Goal: Task Accomplishment & Management: Manage account settings

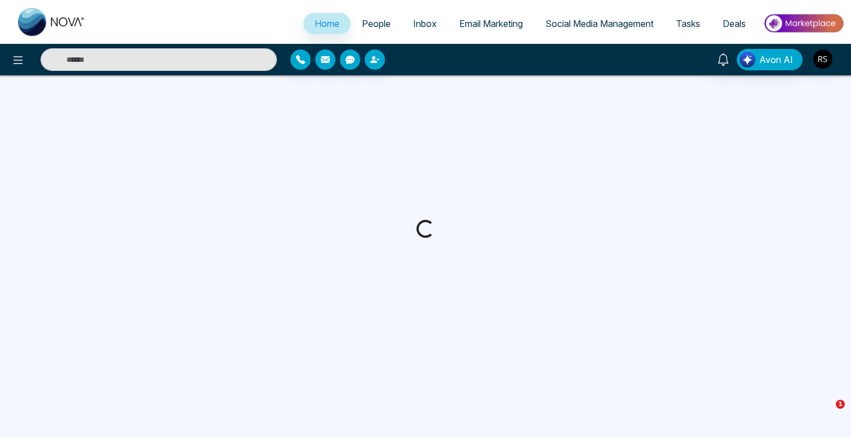
select select "*"
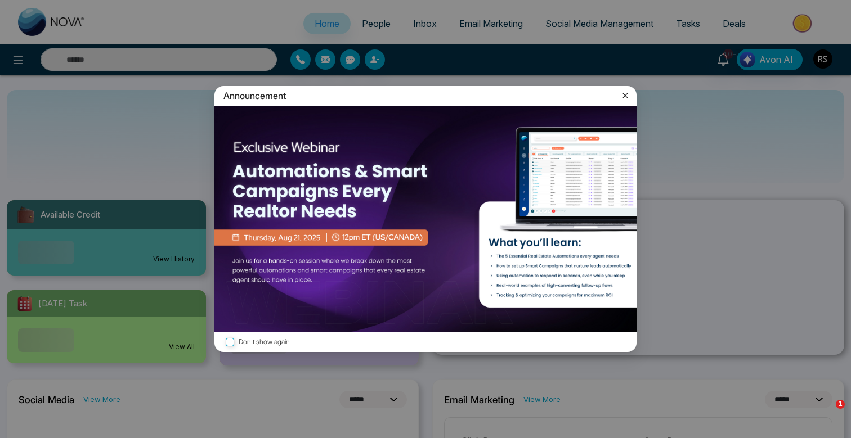
click at [15, 55] on div "Announcement Don't show again" at bounding box center [425, 219] width 851 height 438
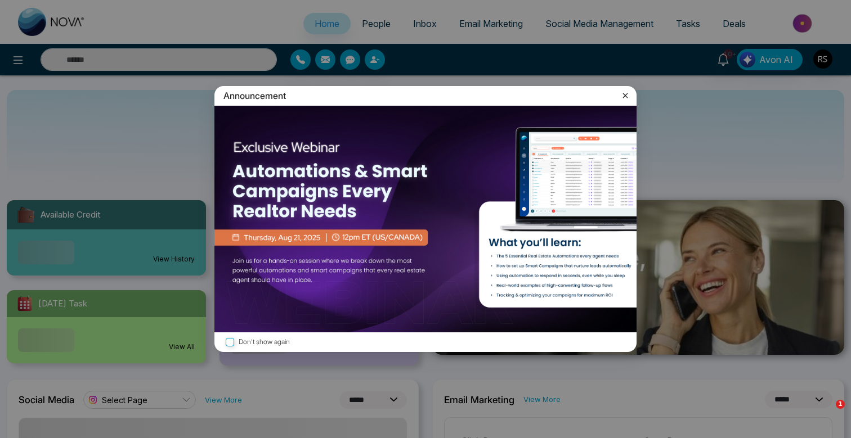
click at [624, 92] on icon at bounding box center [624, 95] width 11 height 11
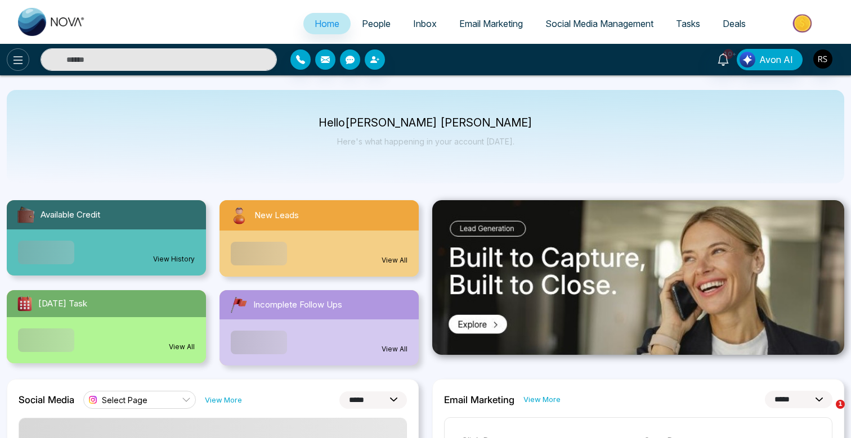
click at [22, 57] on icon at bounding box center [18, 60] width 14 height 14
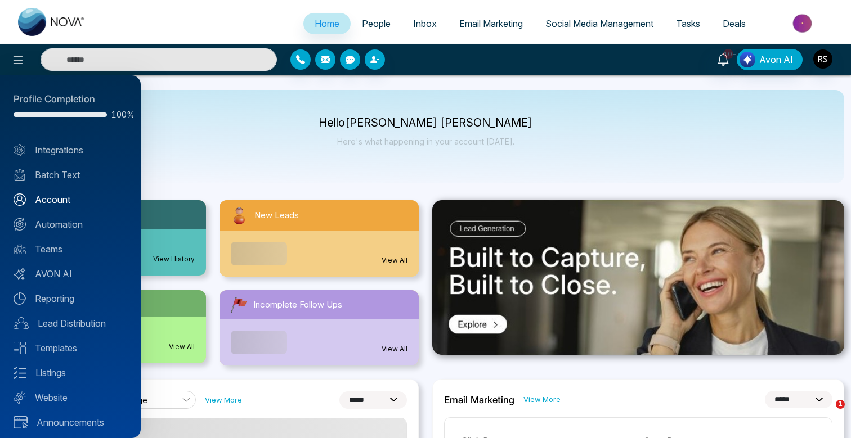
click at [66, 202] on link "Account" at bounding box center [71, 200] width 114 height 14
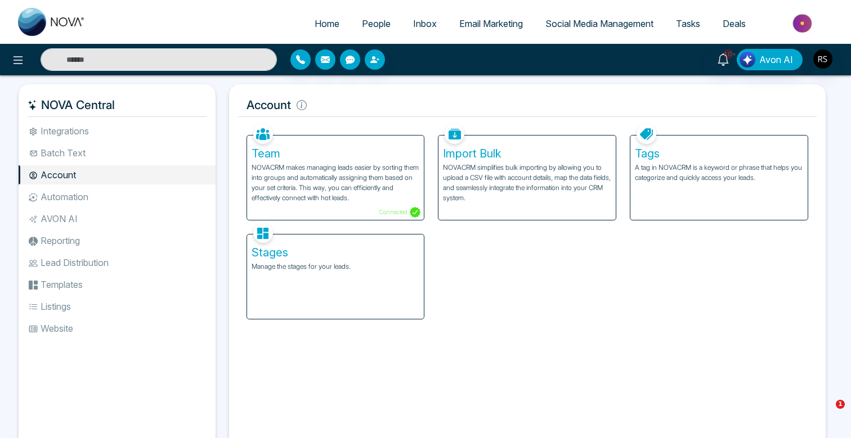
click at [95, 155] on li "Batch Text" at bounding box center [117, 152] width 197 height 19
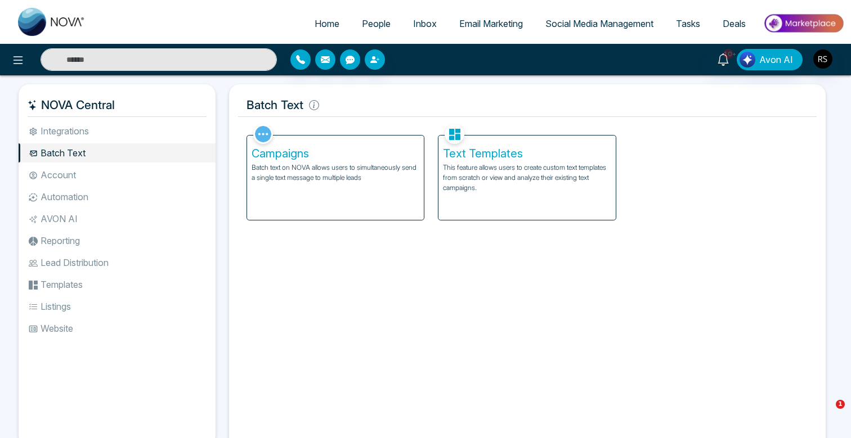
click at [301, 179] on p "Batch text on NOVA allows users to simultaneously send a single text message to…" at bounding box center [335, 173] width 168 height 20
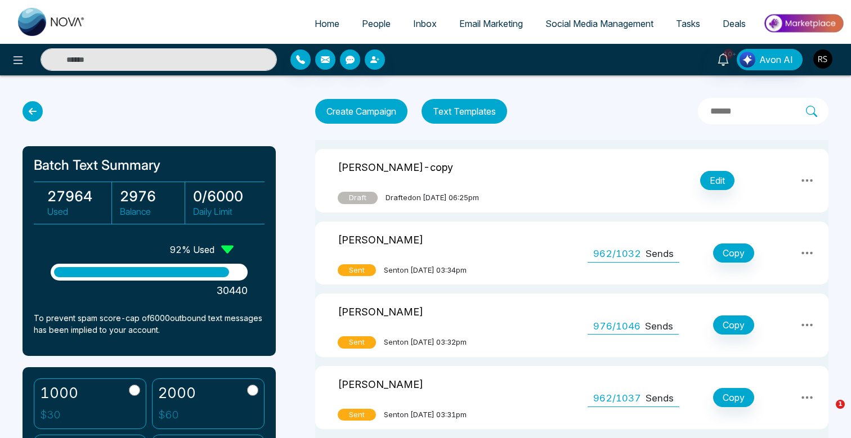
click at [821, 54] on img "button" at bounding box center [822, 59] width 19 height 19
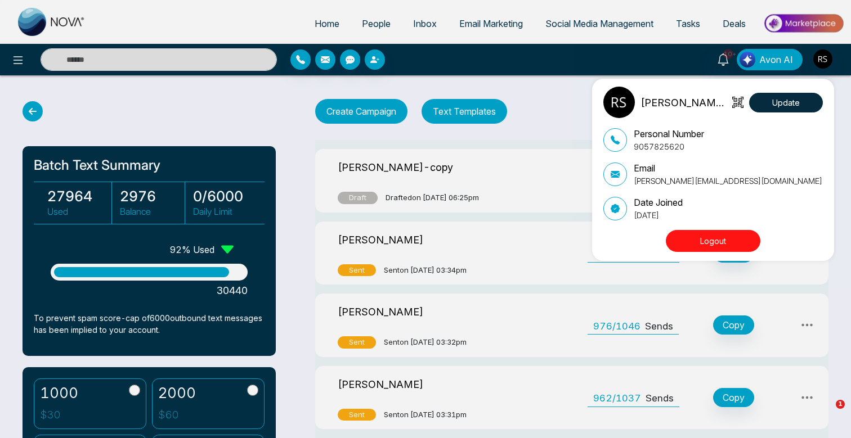
click at [736, 237] on button "Logout" at bounding box center [713, 241] width 95 height 22
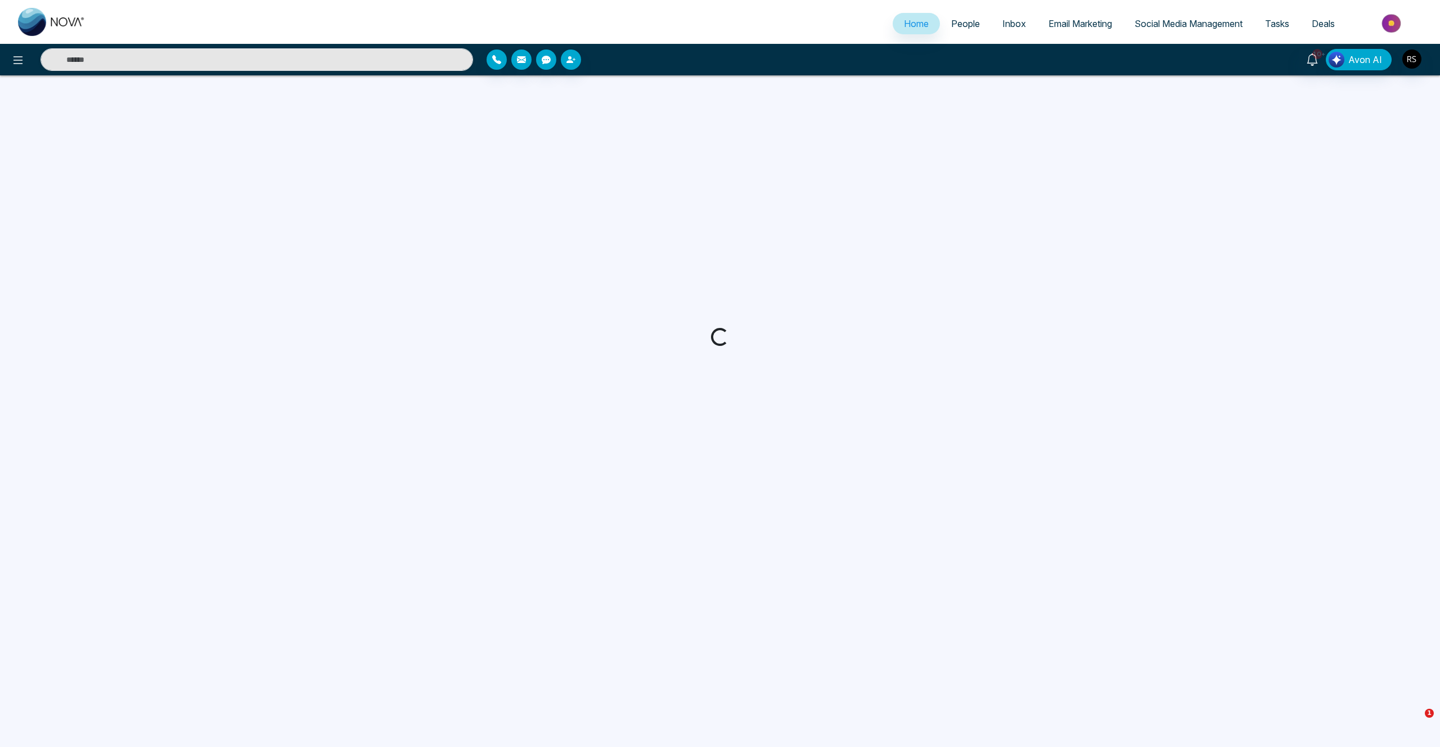
select select "*"
